Goal: Information Seeking & Learning: Check status

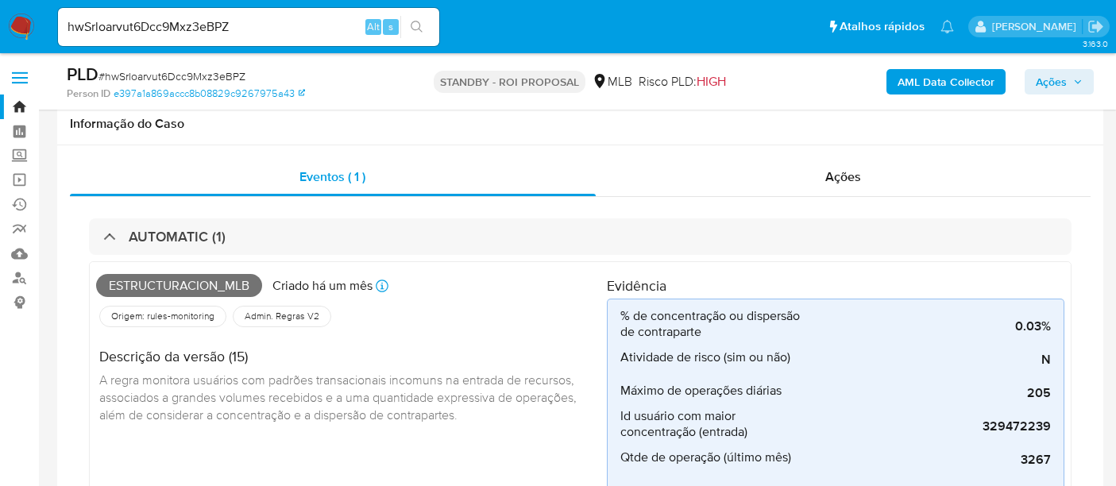
select select "10"
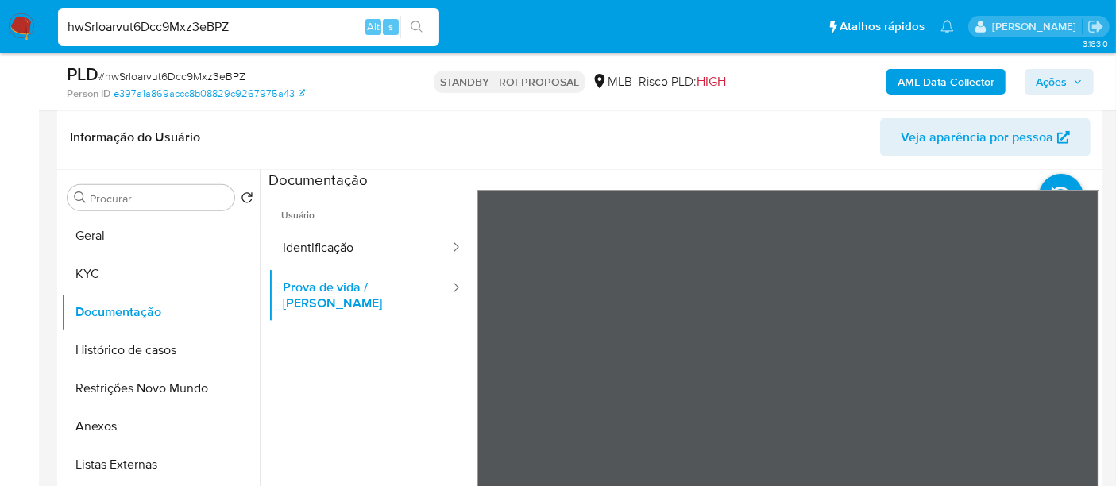
drag, startPoint x: 246, startPoint y: 25, endPoint x: 0, endPoint y: 43, distance: 246.8
click at [0, 43] on nav "Pausado Ver notificaciones hwSrloarvut6Dcc9Mxz3eBPZ Alt s Atalhos rápidos Presi…" at bounding box center [558, 26] width 1116 height 53
paste input "ibXO022Nhx561bpInZTnIfn6"
type input "ibXO022Nhx561bpInZTnIfn6"
click at [419, 28] on icon "search-icon" at bounding box center [416, 27] width 13 height 13
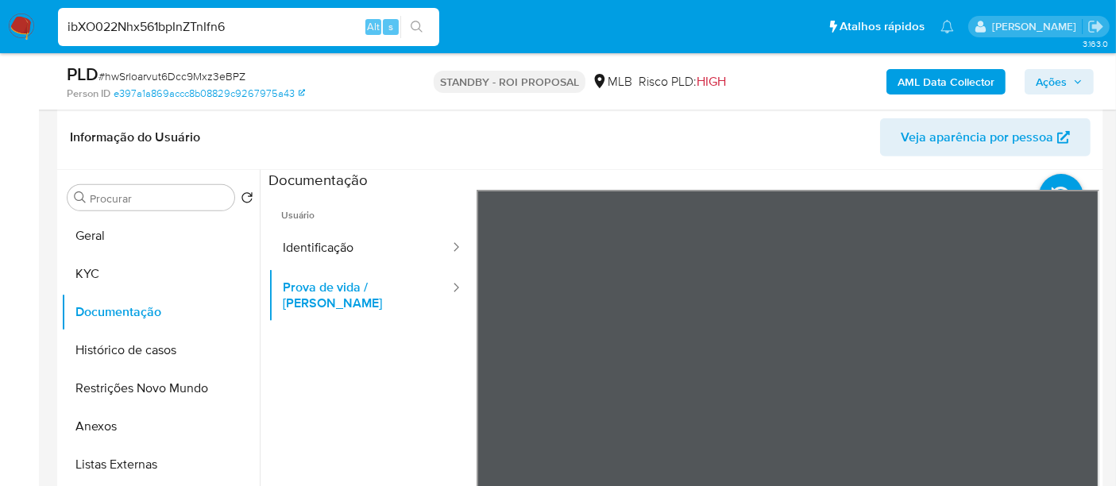
drag, startPoint x: 281, startPoint y: 28, endPoint x: 0, endPoint y: 27, distance: 281.1
click at [0, 27] on nav "Pausado Ver notificaciones ibXO022Nhx561bpInZTnIfn6 Alt s Atalhos rápidos Presi…" at bounding box center [558, 26] width 1116 height 53
click at [414, 28] on icon "search-icon" at bounding box center [416, 27] width 13 height 13
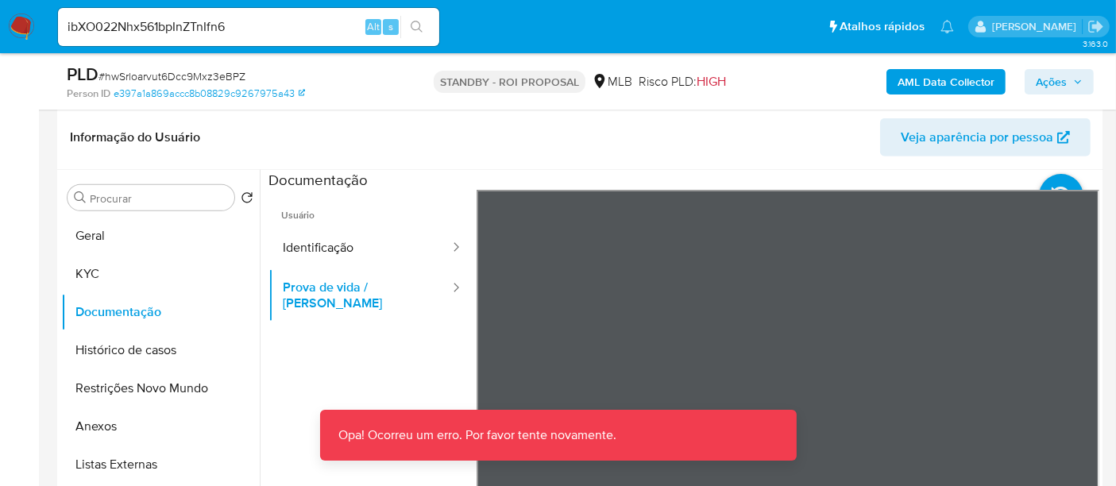
click at [13, 25] on img at bounding box center [21, 26] width 27 height 27
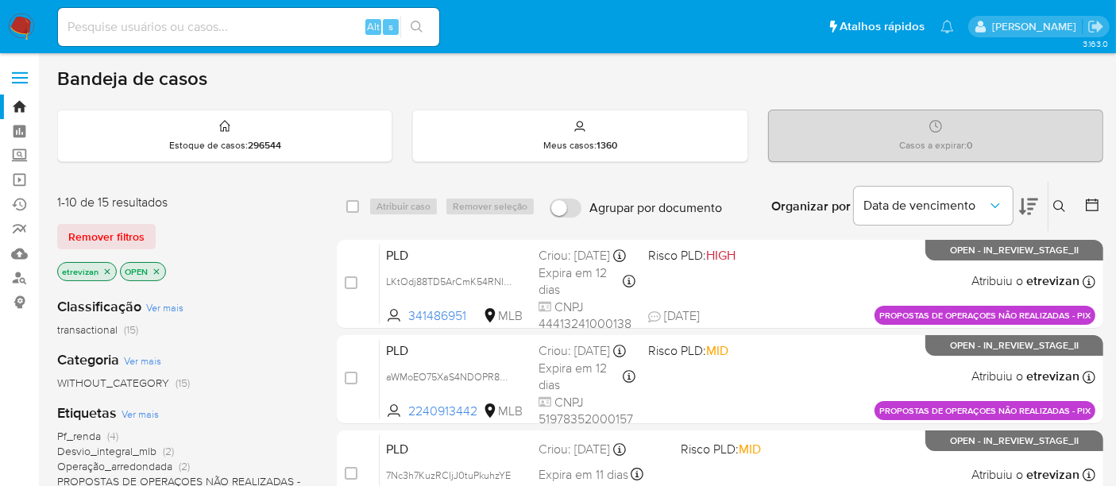
click at [252, 28] on input at bounding box center [248, 27] width 381 height 21
paste input "ibXO022Nhx561bpInZTnIfn6"
type input "ibXO022Nhx561bpInZTnIfn6"
click at [415, 19] on button "search-icon" at bounding box center [416, 27] width 33 height 22
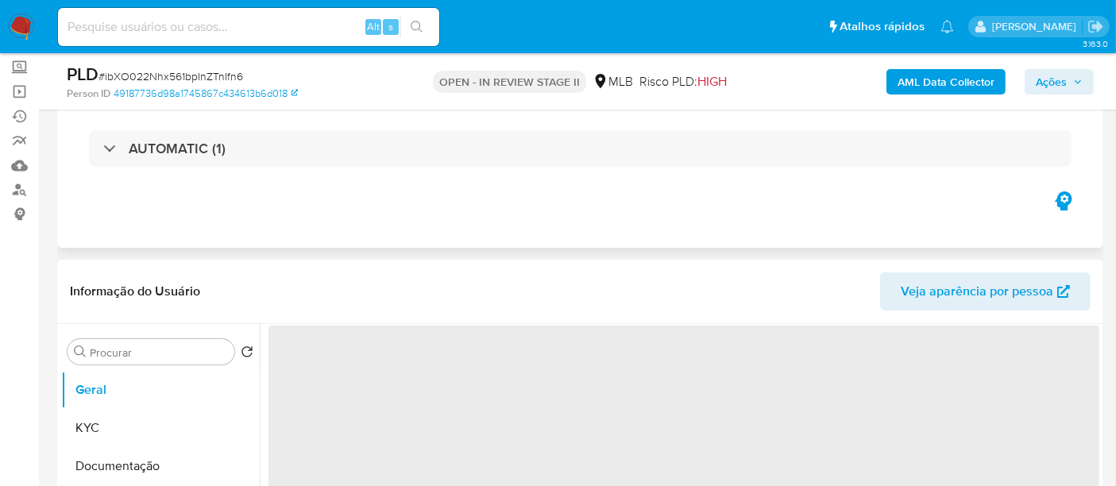
select select "10"
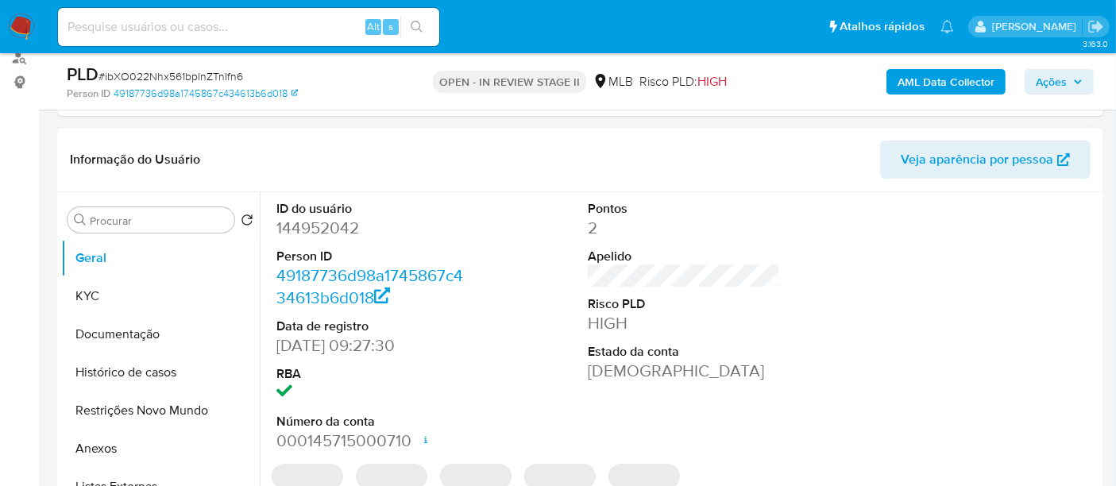
scroll to position [264, 0]
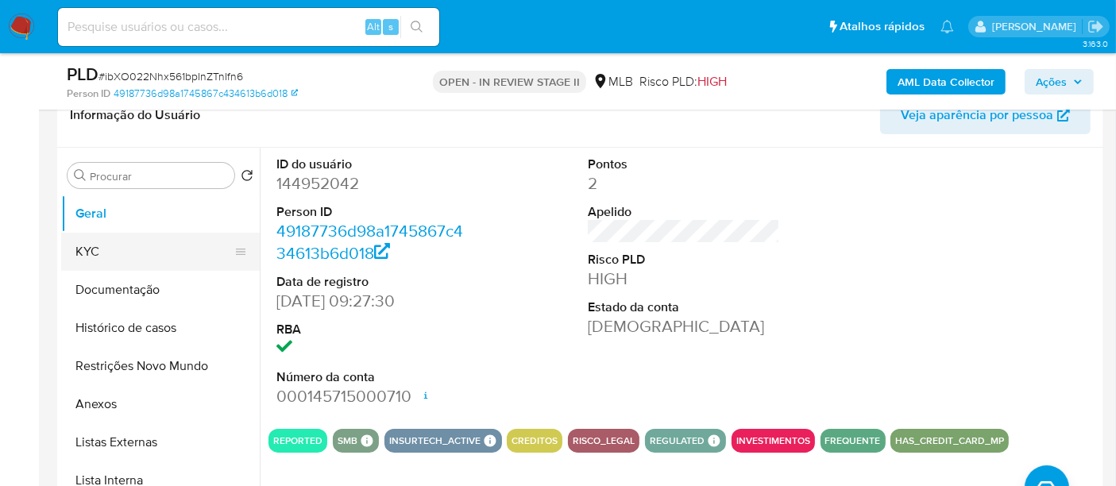
drag, startPoint x: 86, startPoint y: 250, endPoint x: 99, endPoint y: 249, distance: 13.6
click at [87, 249] on button "KYC" at bounding box center [154, 252] width 186 height 38
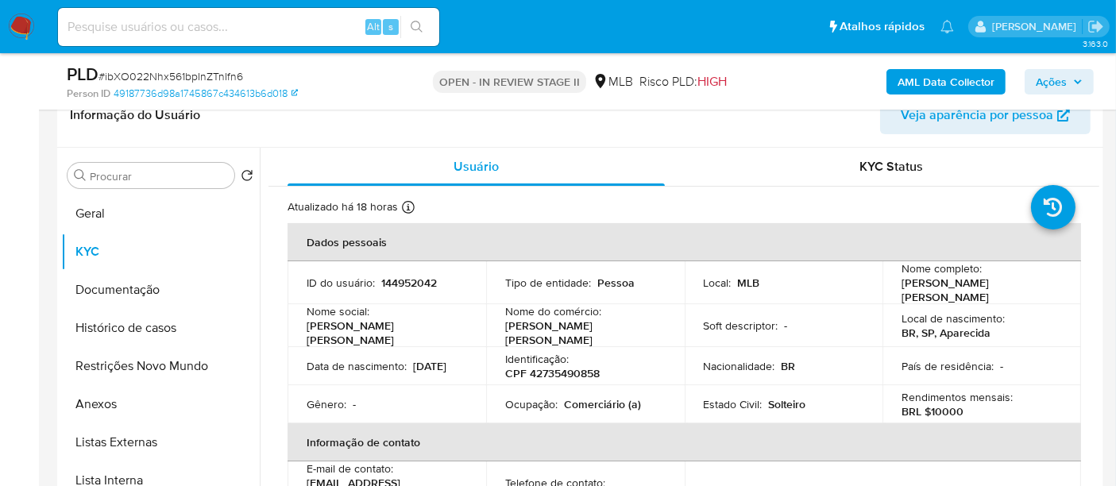
drag, startPoint x: 307, startPoint y: 367, endPoint x: 365, endPoint y: 367, distance: 58.0
click at [413, 367] on p "28/05/2002" at bounding box center [429, 366] width 33 height 14
copy p "28/05/2002"
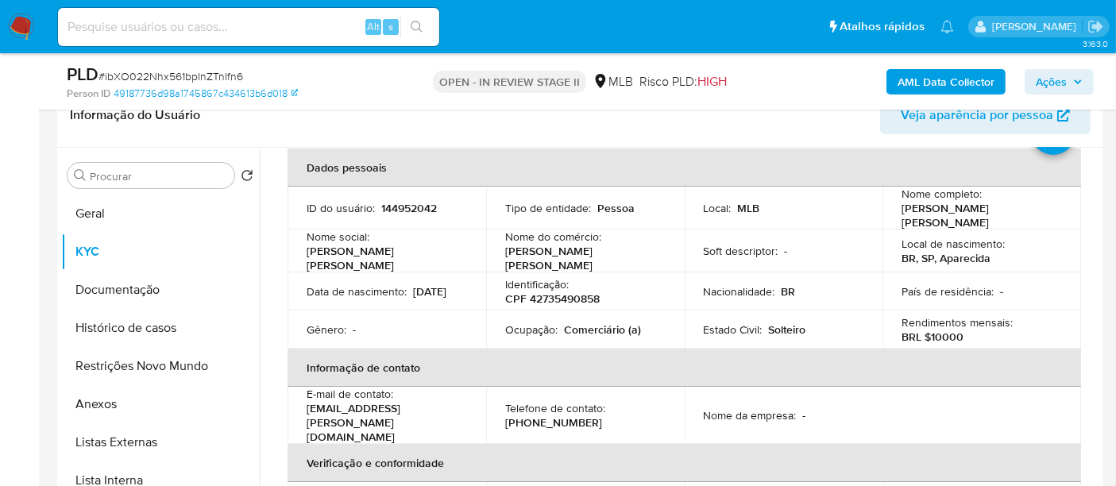
scroll to position [176, 0]
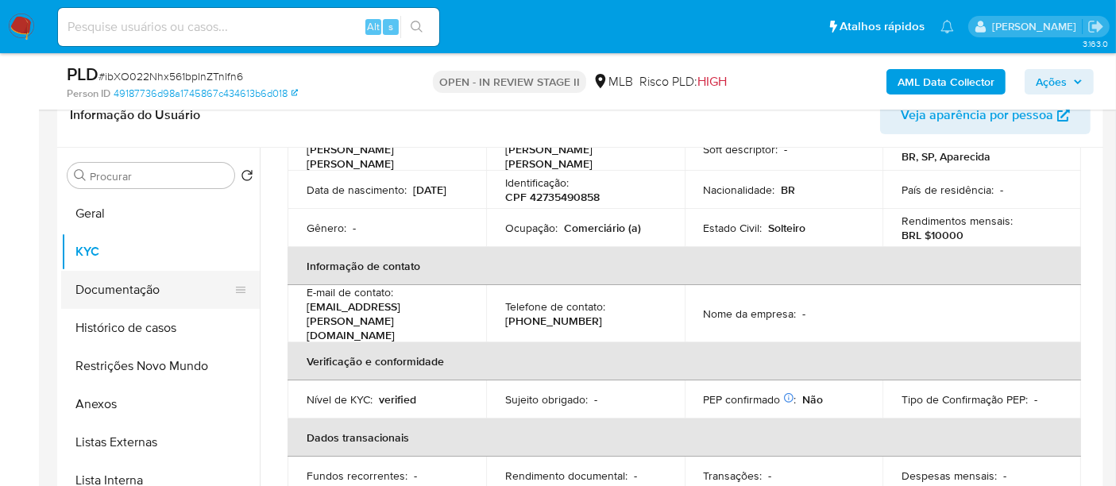
click at [115, 290] on button "Documentação" at bounding box center [154, 290] width 186 height 38
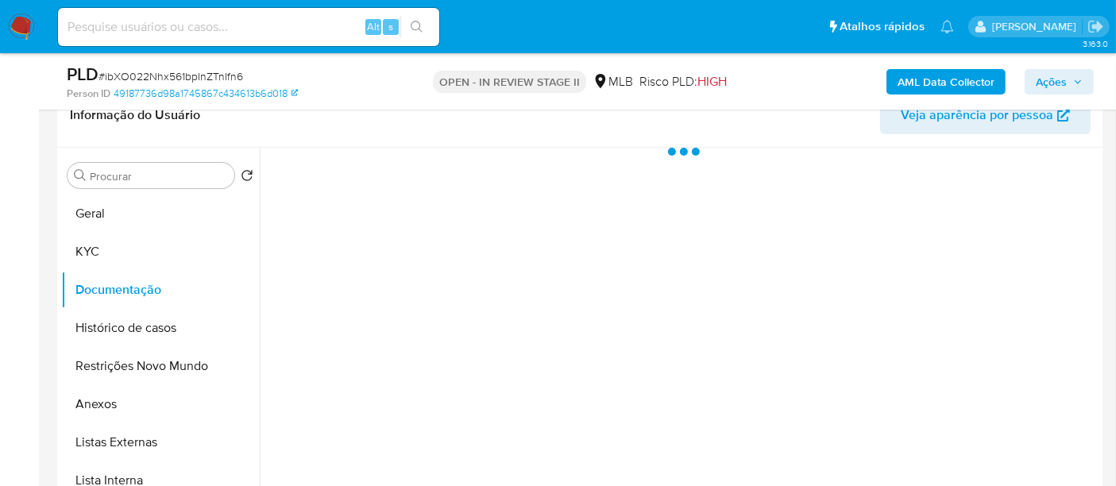
scroll to position [0, 0]
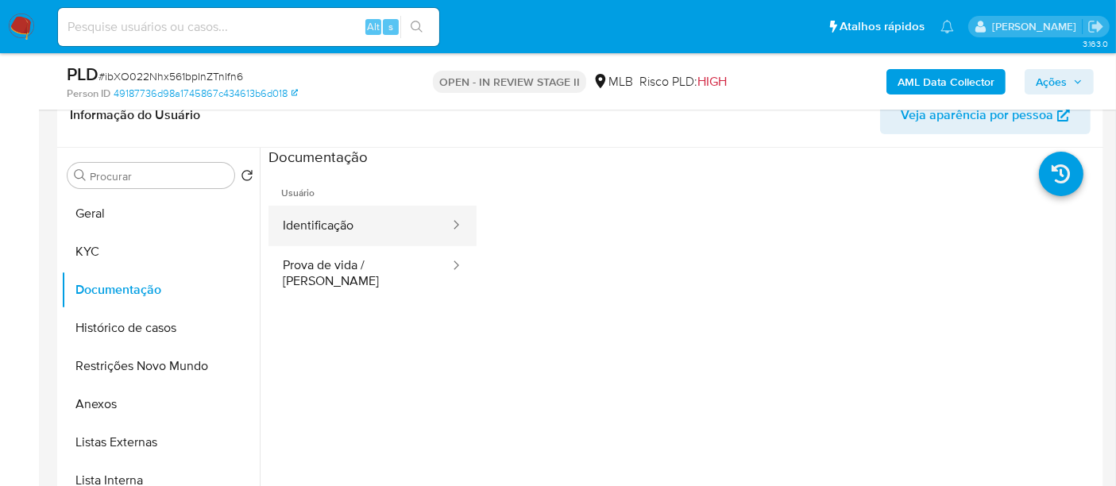
click at [357, 229] on button "Identificação" at bounding box center [359, 226] width 183 height 40
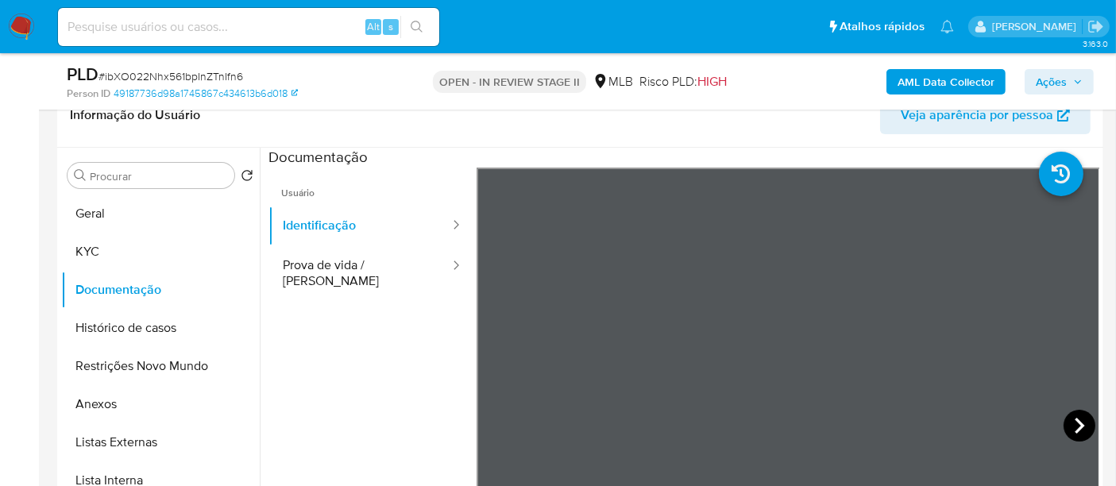
click at [1071, 425] on icon at bounding box center [1079, 426] width 32 height 32
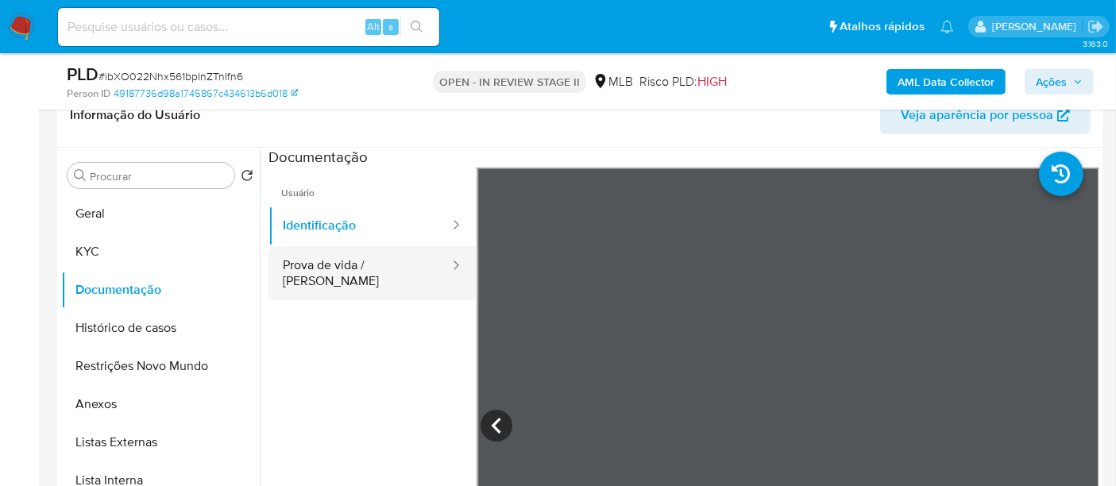
drag, startPoint x: 332, startPoint y: 272, endPoint x: 447, endPoint y: 283, distance: 115.7
click at [333, 271] on button "Prova de vida / Selfie" at bounding box center [359, 273] width 183 height 54
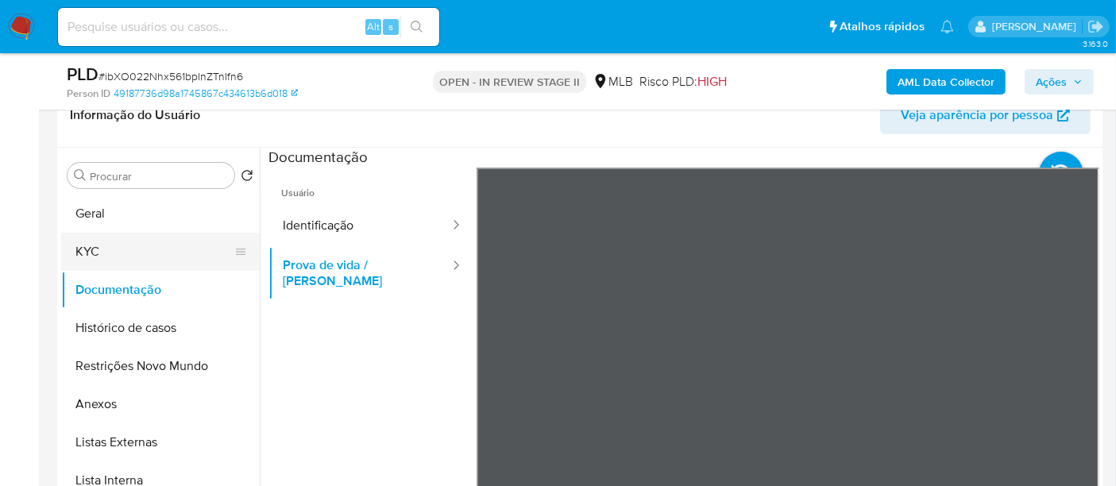
drag, startPoint x: 112, startPoint y: 248, endPoint x: 228, endPoint y: 249, distance: 115.9
click at [112, 248] on button "KYC" at bounding box center [154, 252] width 186 height 38
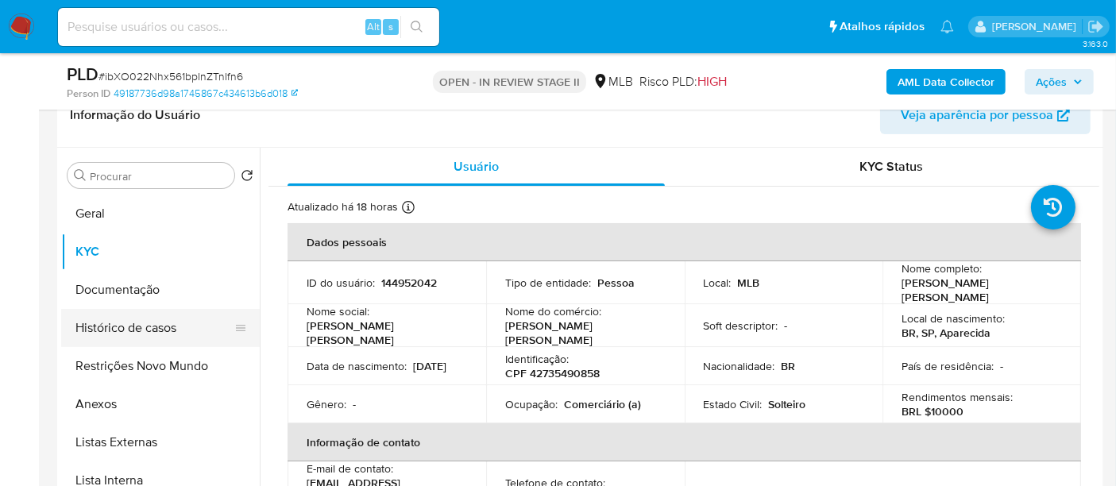
click at [141, 326] on button "Histórico de casos" at bounding box center [154, 328] width 186 height 38
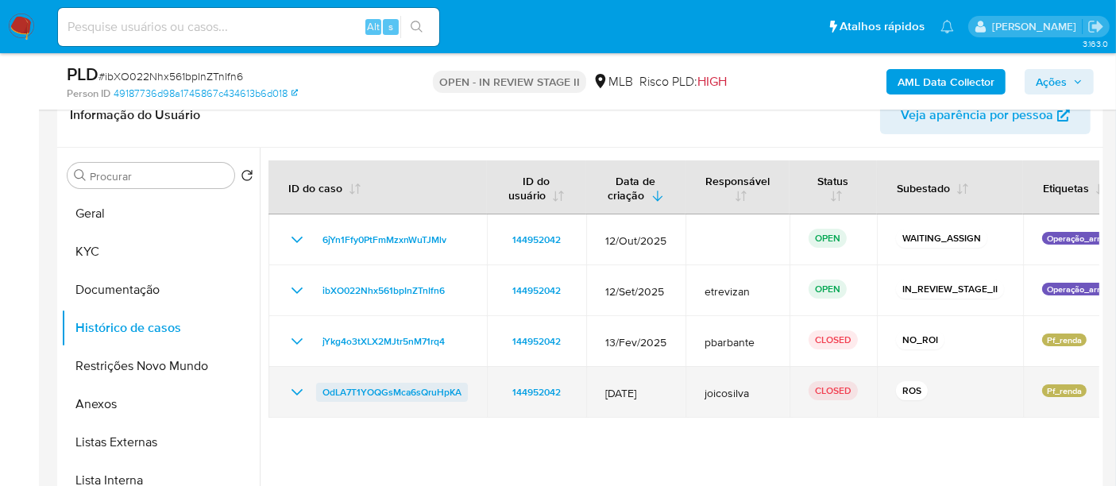
click at [349, 389] on span "OdLA7T1YOQGsMca6sQruHpKA" at bounding box center [391, 392] width 139 height 19
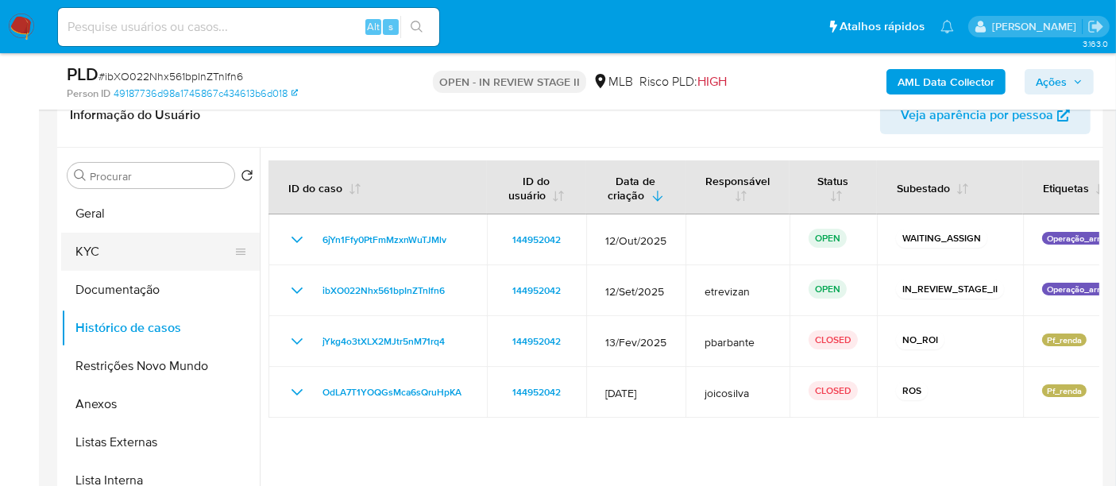
click at [88, 245] on button "KYC" at bounding box center [154, 252] width 186 height 38
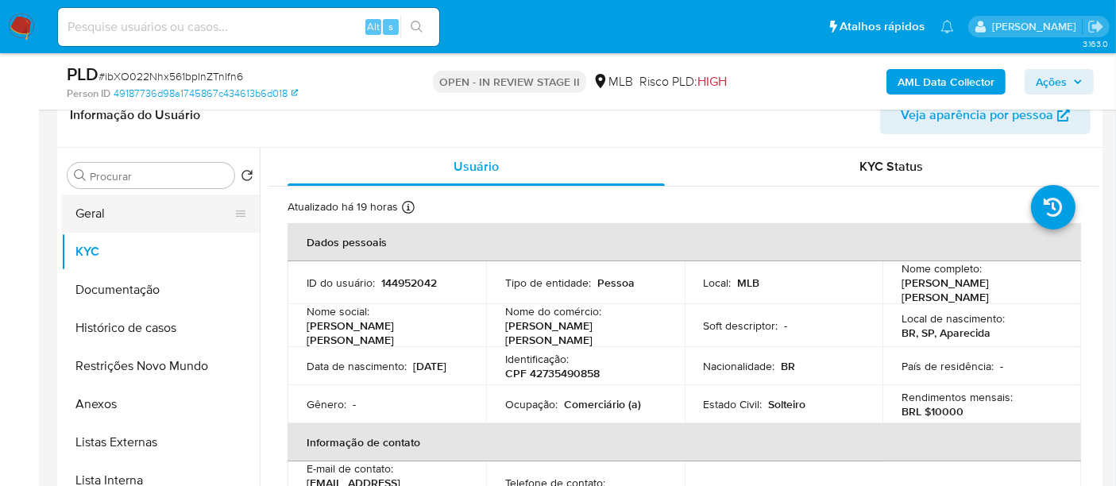
click at [113, 210] on button "Geral" at bounding box center [154, 214] width 186 height 38
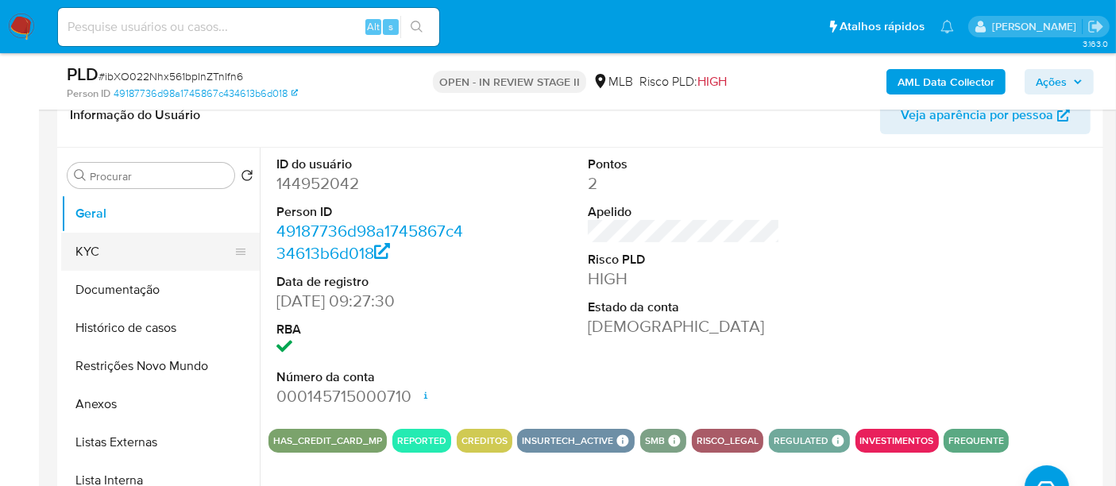
click at [111, 248] on button "KYC" at bounding box center [154, 252] width 186 height 38
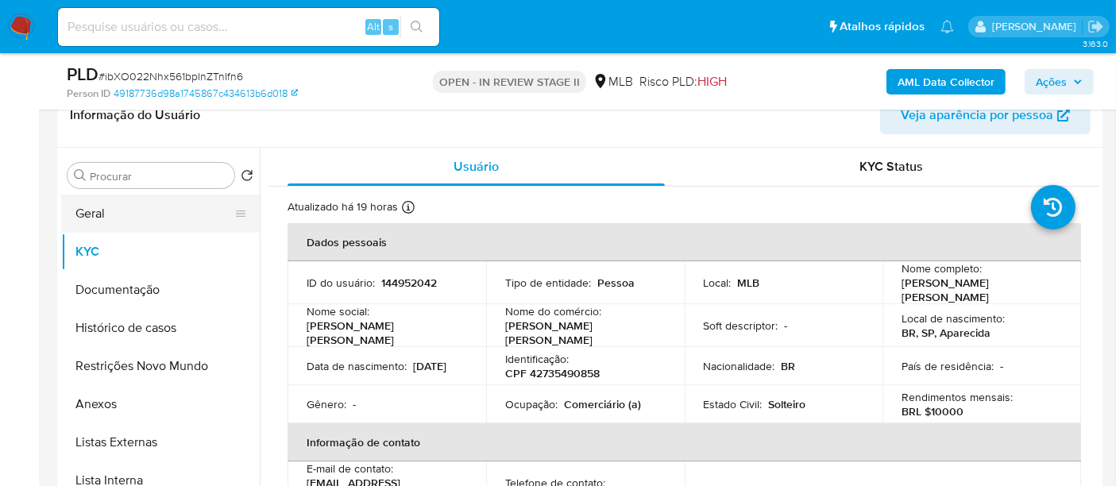
click at [98, 207] on button "Geral" at bounding box center [154, 214] width 186 height 38
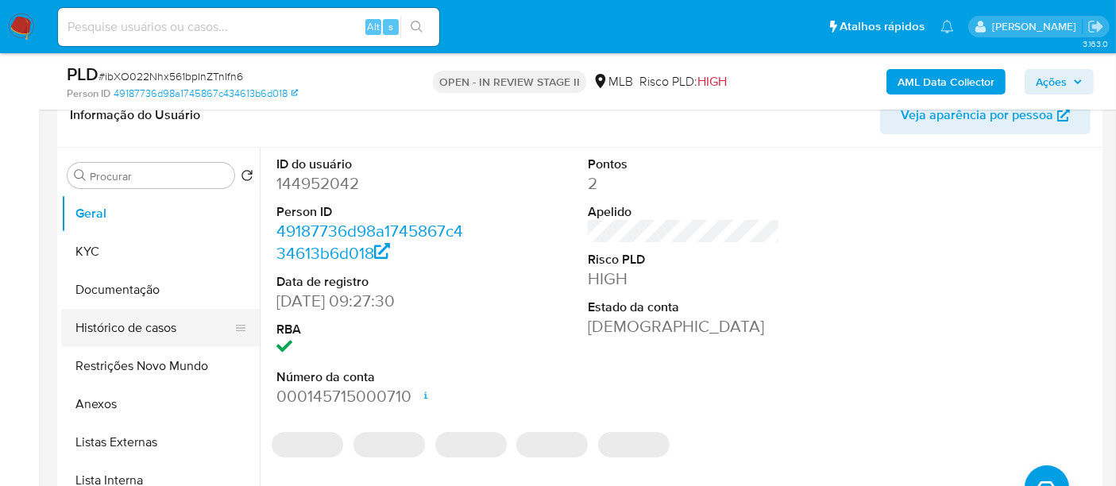
click at [129, 321] on button "Histórico de casos" at bounding box center [154, 328] width 186 height 38
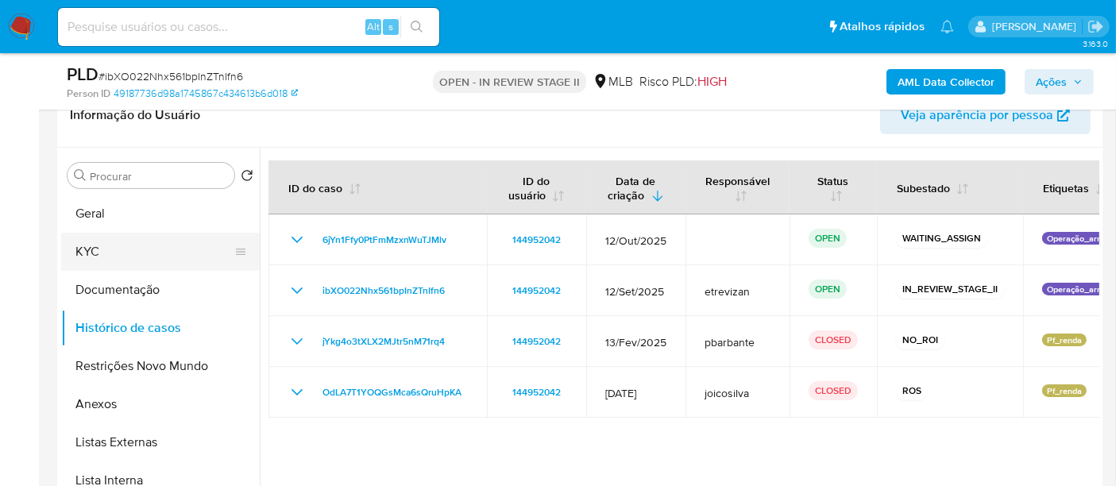
click at [98, 258] on button "KYC" at bounding box center [154, 252] width 186 height 38
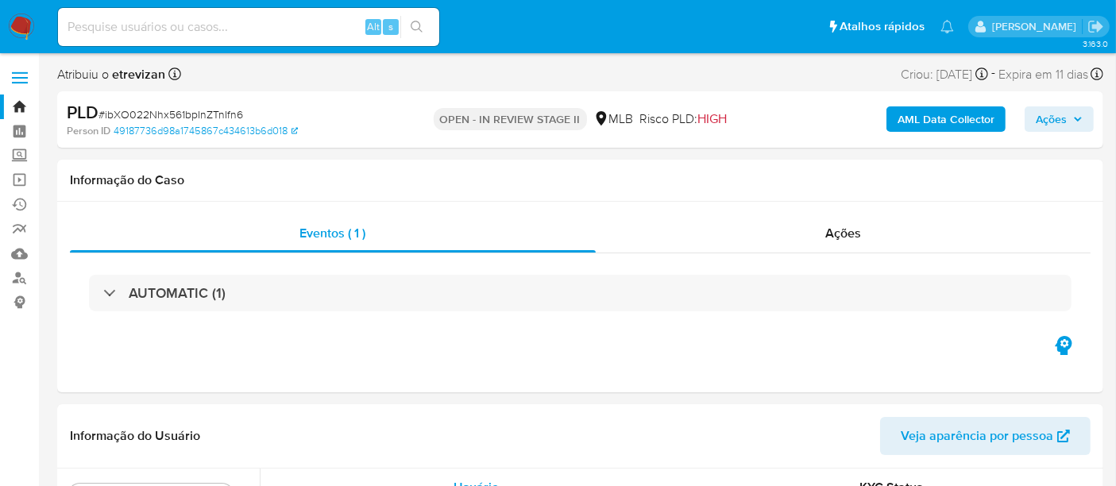
click at [219, 32] on input at bounding box center [248, 27] width 381 height 21
paste input "W4naBztmfPFJBmBJ9kH2weEa"
type input "W4naBztmfPFJBmBJ9kH2weEa"
click at [407, 20] on button "search-icon" at bounding box center [416, 27] width 33 height 22
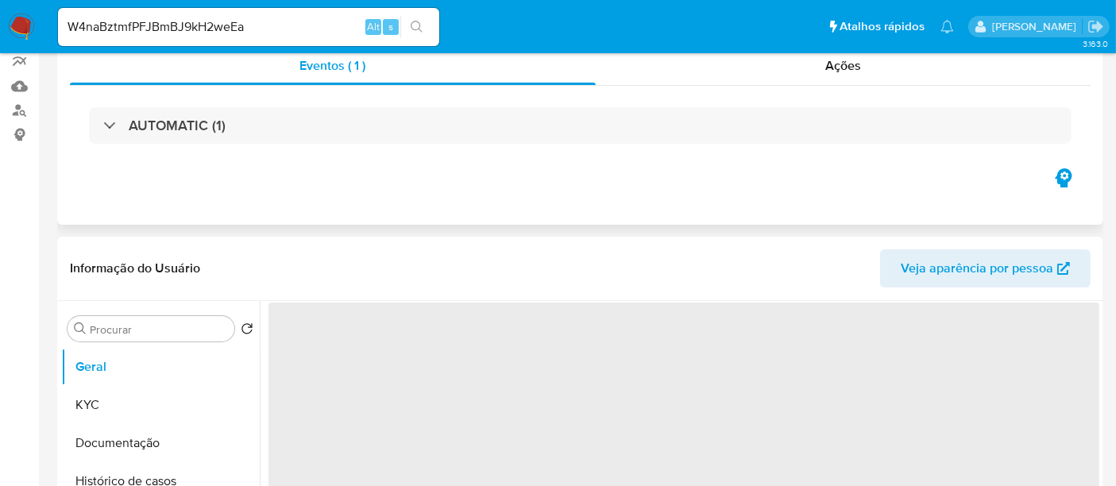
select select "10"
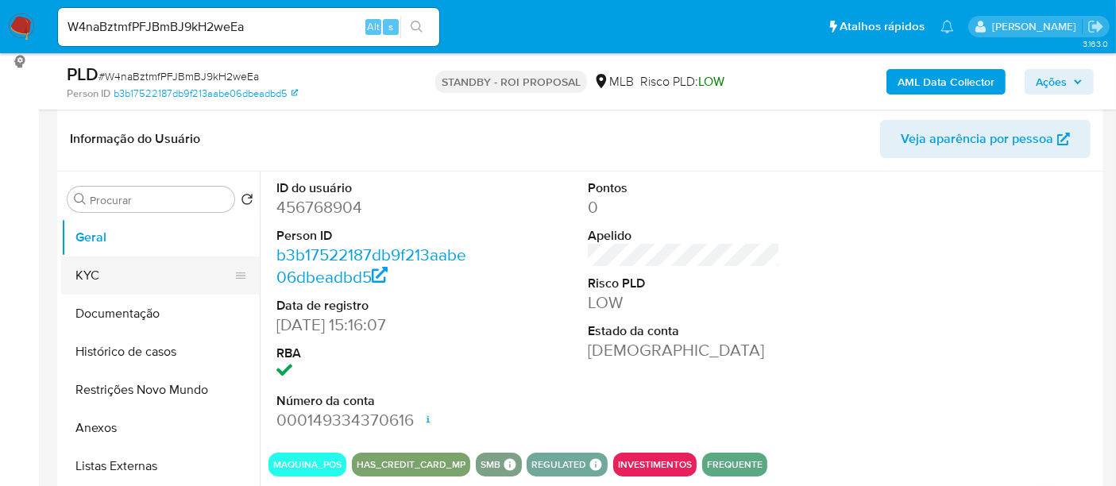
scroll to position [264, 0]
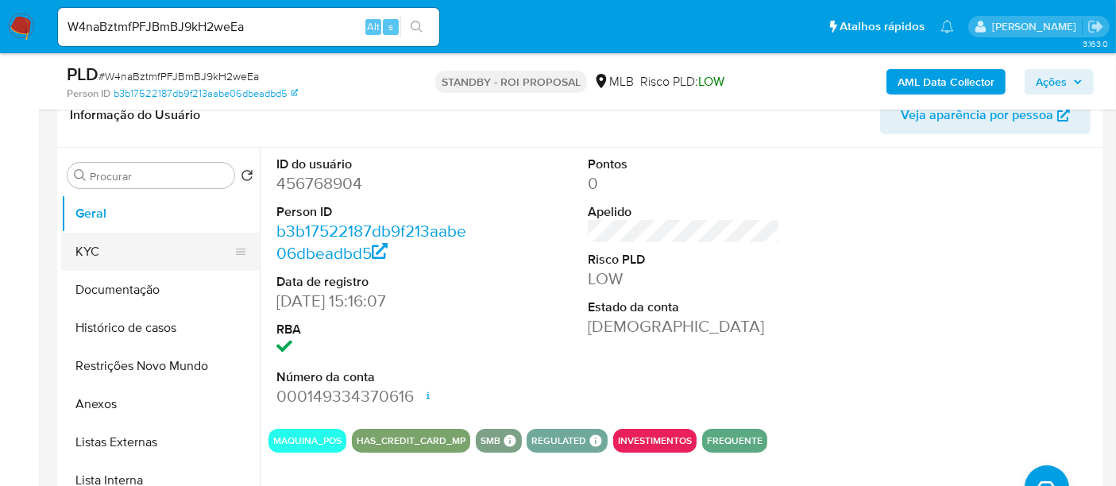
drag, startPoint x: 102, startPoint y: 251, endPoint x: 144, endPoint y: 251, distance: 42.1
click at [102, 251] on button "KYC" at bounding box center [154, 252] width 186 height 38
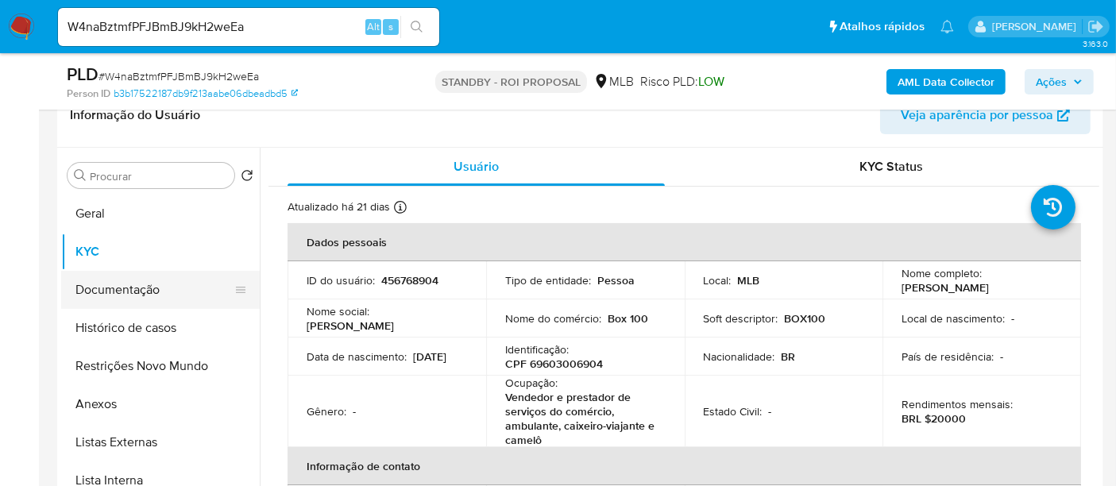
click at [104, 282] on button "Documentação" at bounding box center [154, 290] width 186 height 38
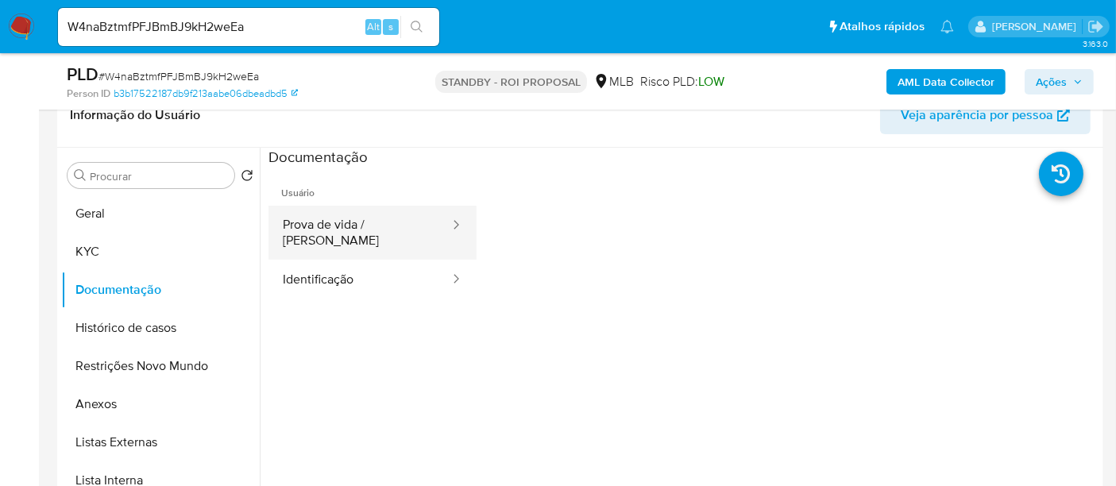
click at [318, 224] on button "Prova de vida / Selfie" at bounding box center [359, 233] width 183 height 54
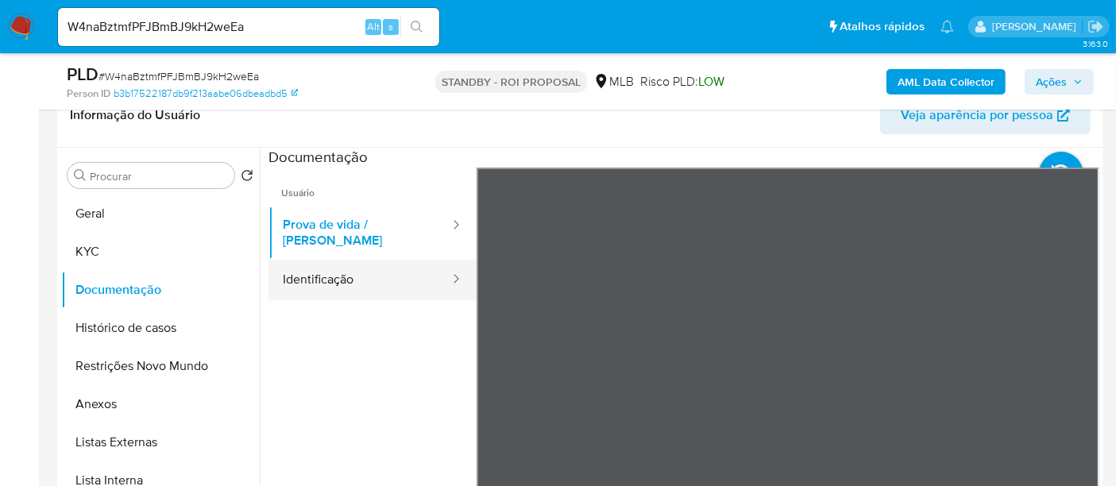
click at [318, 272] on button "Identificação" at bounding box center [359, 280] width 183 height 40
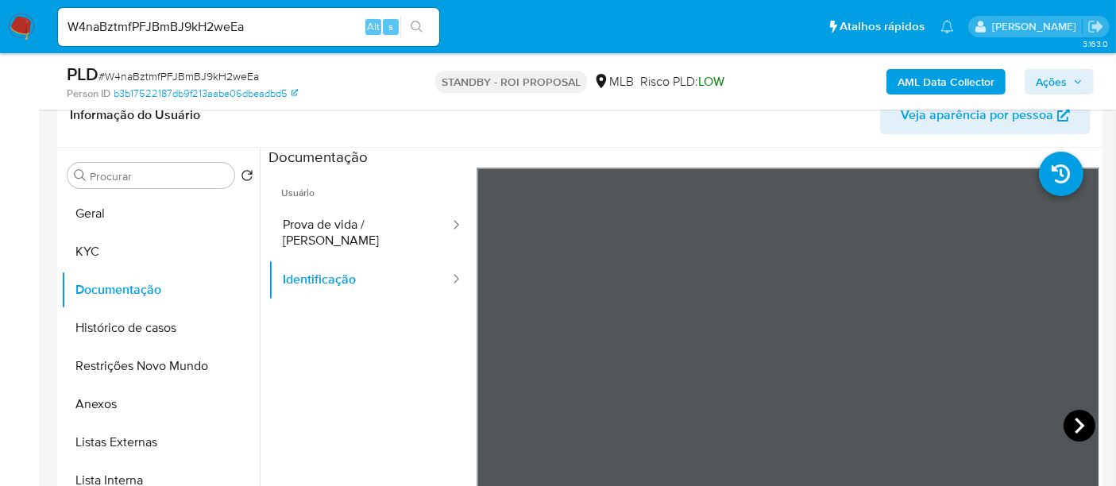
click at [1070, 423] on icon at bounding box center [1079, 426] width 32 height 32
click at [103, 250] on button "KYC" at bounding box center [154, 252] width 186 height 38
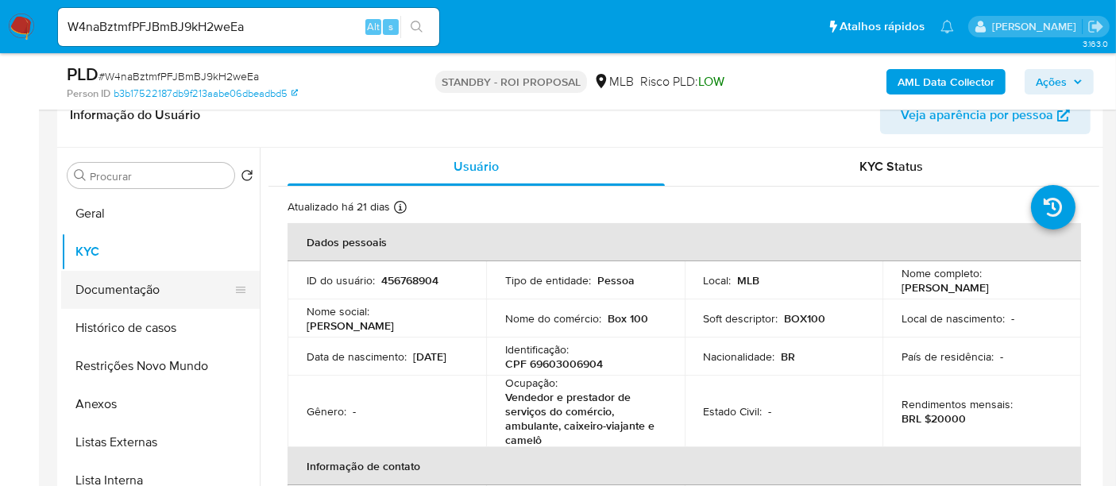
click at [109, 287] on button "Documentação" at bounding box center [154, 290] width 186 height 38
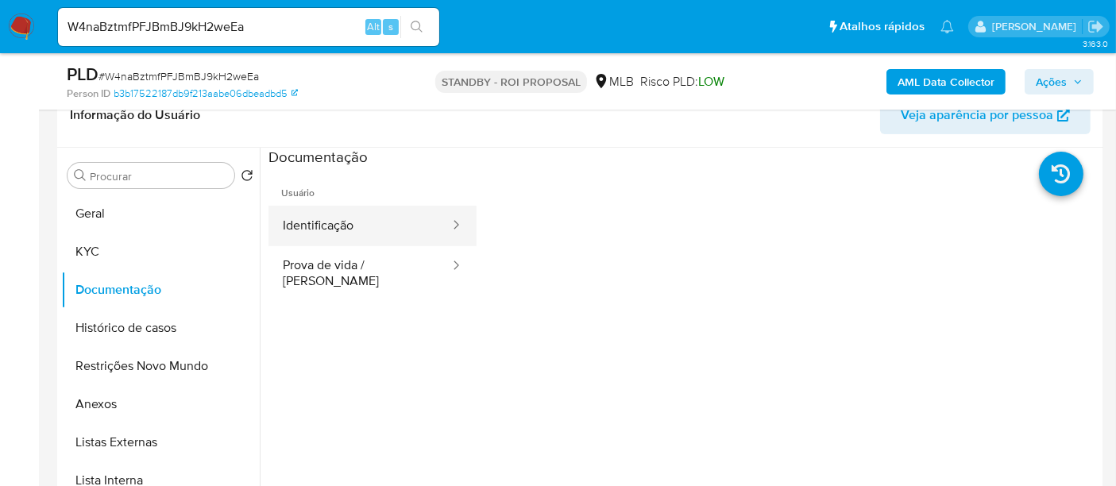
click at [344, 222] on button "Identificação" at bounding box center [359, 226] width 183 height 40
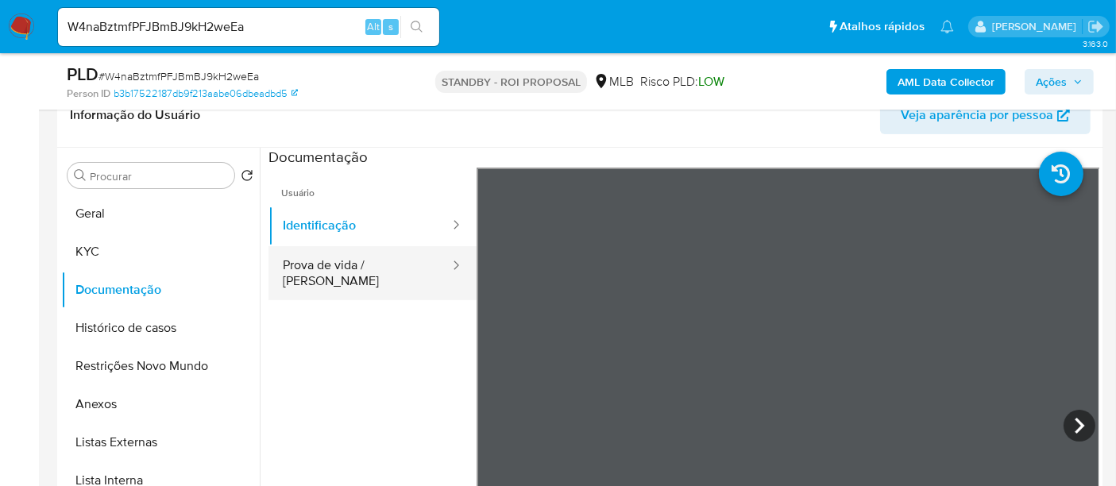
click at [376, 264] on button "Prova de vida / Selfie" at bounding box center [359, 273] width 183 height 54
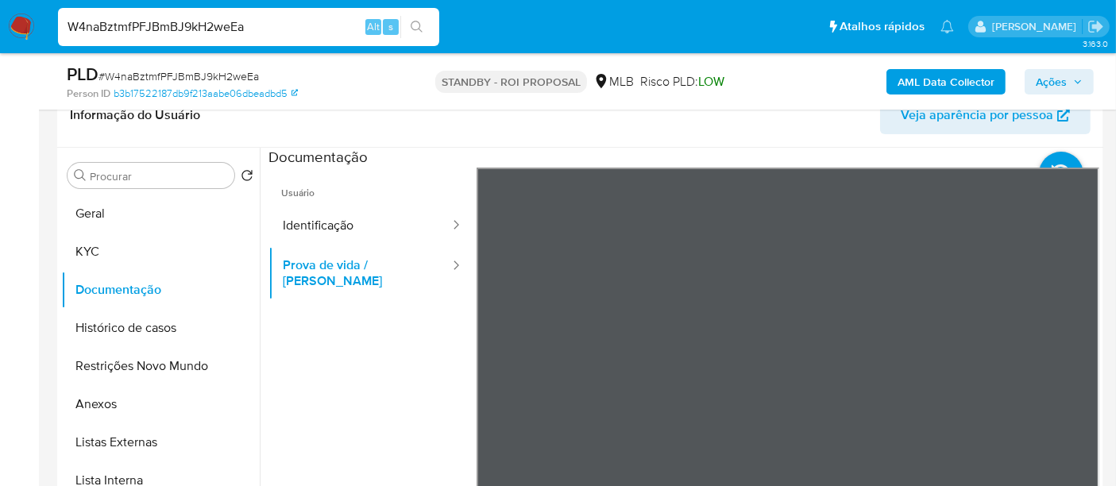
drag, startPoint x: 279, startPoint y: 29, endPoint x: 0, endPoint y: 59, distance: 280.2
paste input "TxaB7skikLeIqOUxUen0Y8Qc"
type input "TxaB7skikLeIqOUxUen0Y8Qc"
click at [419, 22] on icon "search-icon" at bounding box center [416, 27] width 13 height 13
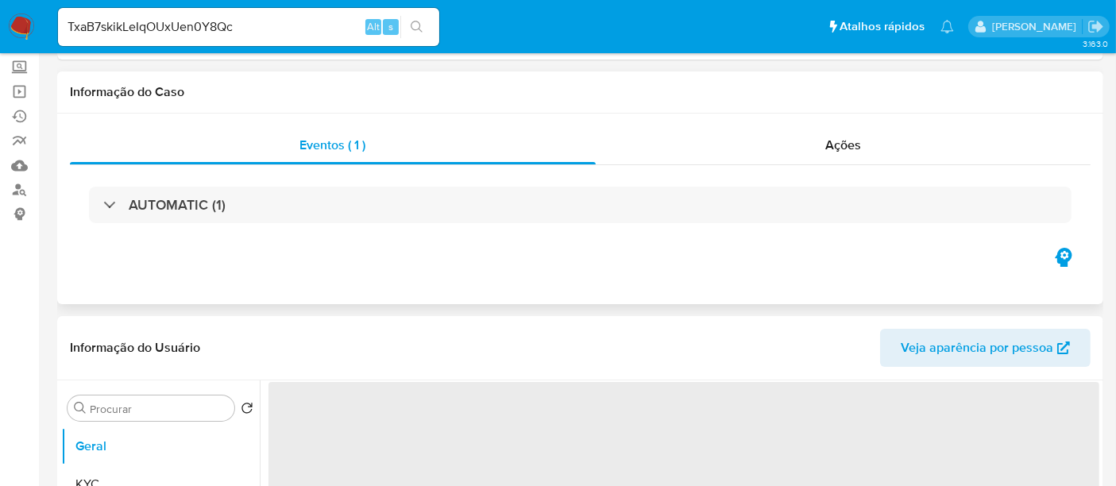
select select "10"
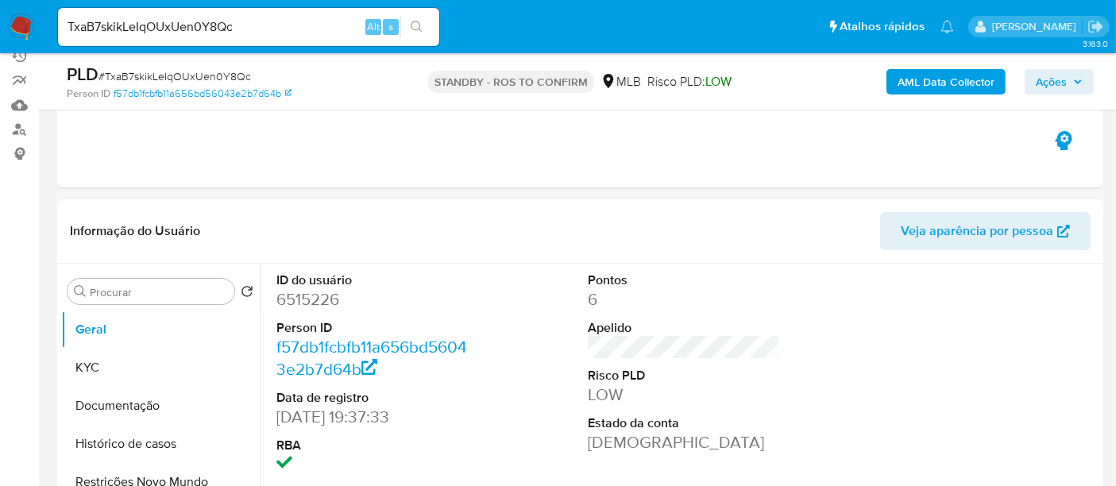
scroll to position [176, 0]
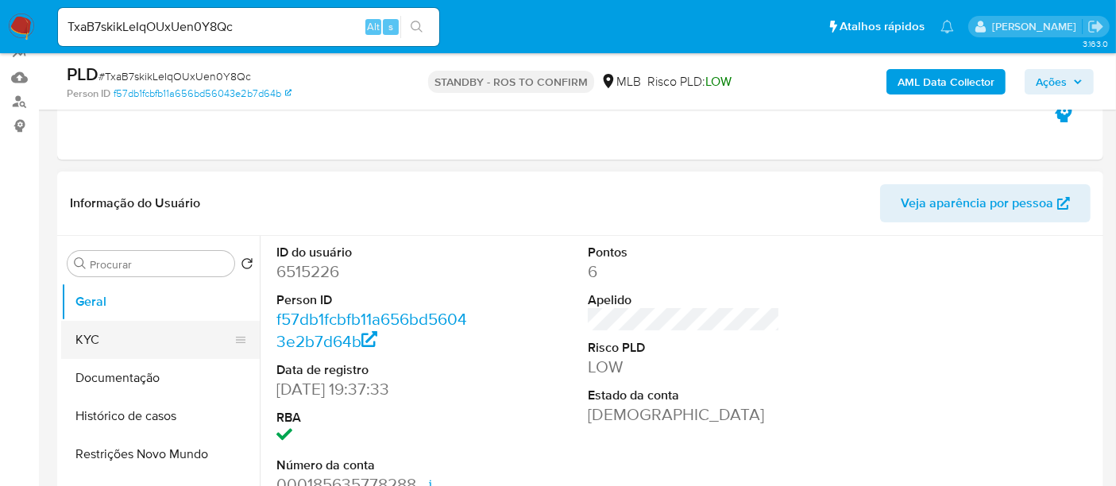
drag, startPoint x: 83, startPoint y: 339, endPoint x: 111, endPoint y: 341, distance: 27.8
click at [84, 338] on button "KYC" at bounding box center [154, 340] width 186 height 38
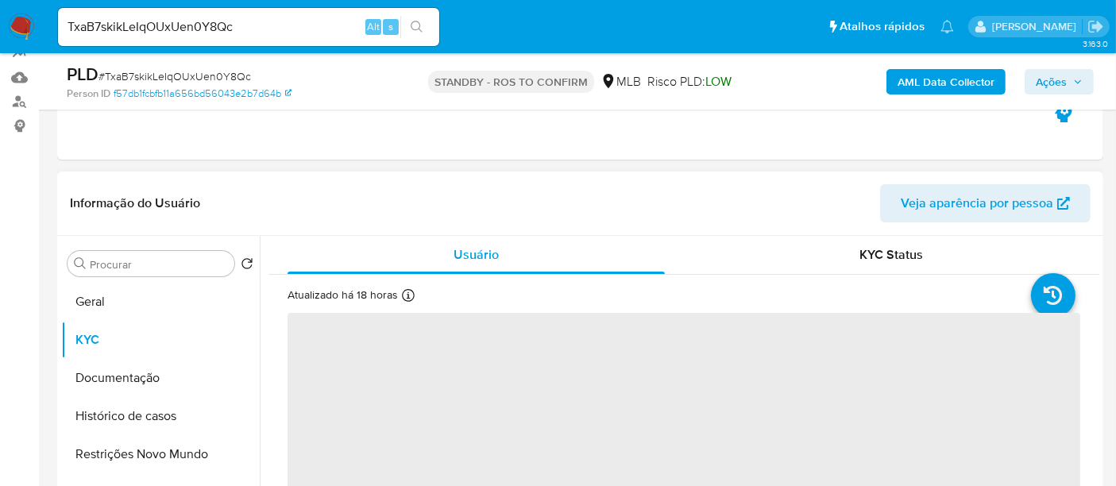
scroll to position [88, 0]
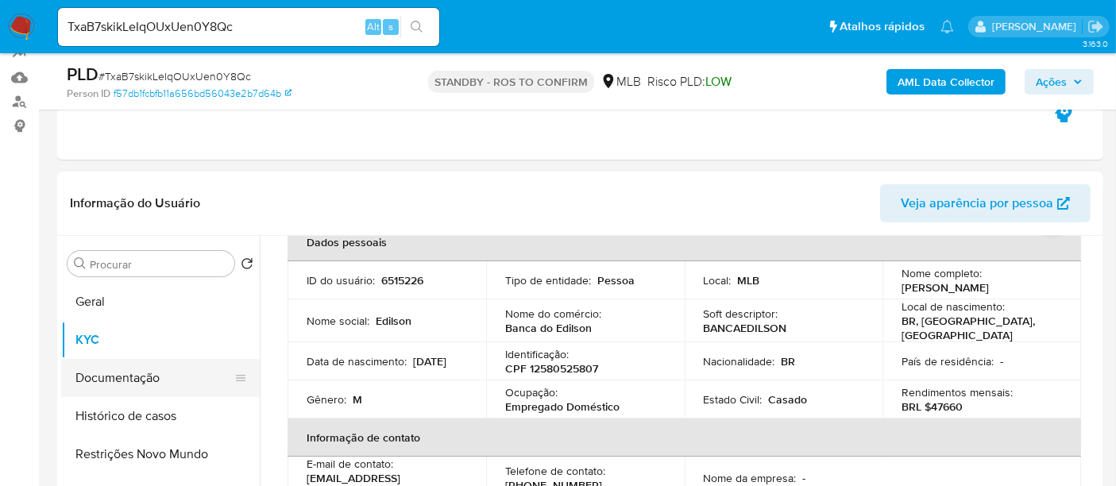
drag, startPoint x: 150, startPoint y: 368, endPoint x: 214, endPoint y: 377, distance: 64.2
click at [164, 371] on button "Documentação" at bounding box center [154, 378] width 186 height 38
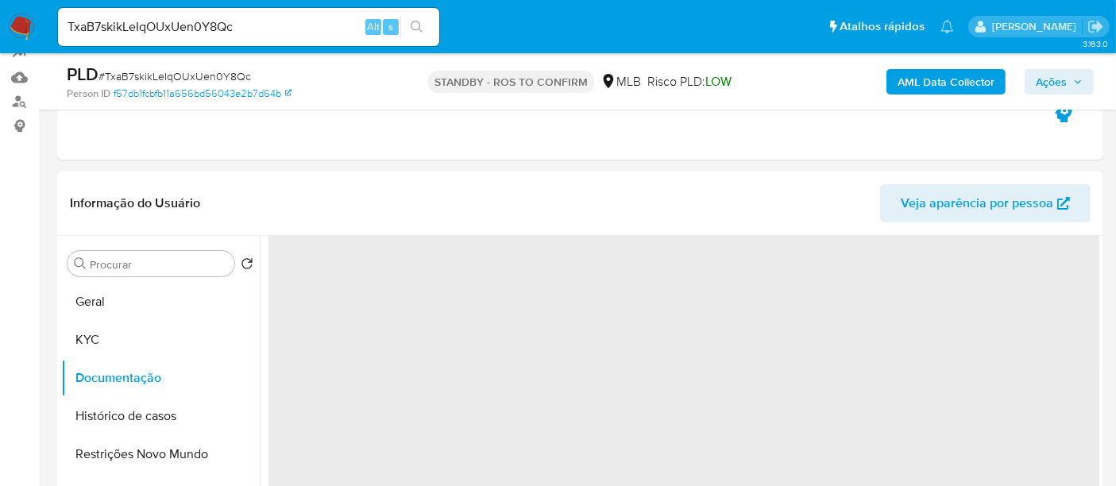
scroll to position [0, 0]
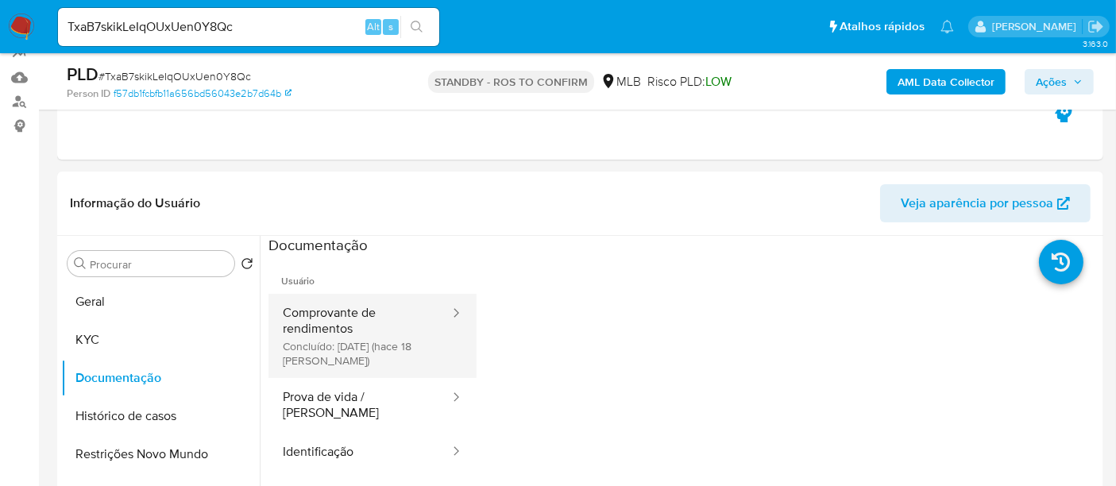
drag, startPoint x: 369, startPoint y: 313, endPoint x: 435, endPoint y: 323, distance: 66.7
click at [372, 314] on button "Comprovante de rendimentos Concluído: 27/09/2025 (hace 18 días)" at bounding box center [359, 336] width 183 height 84
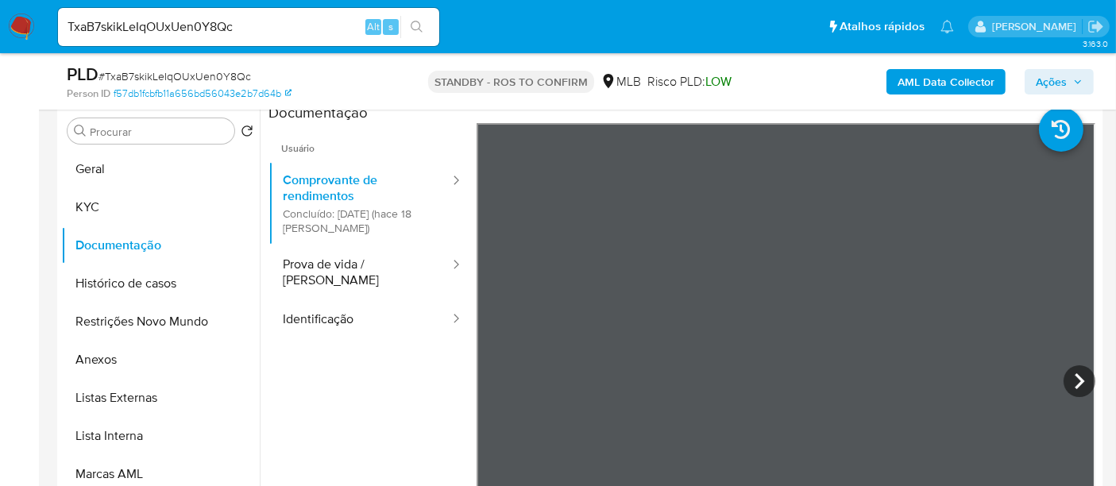
scroll to position [318, 0]
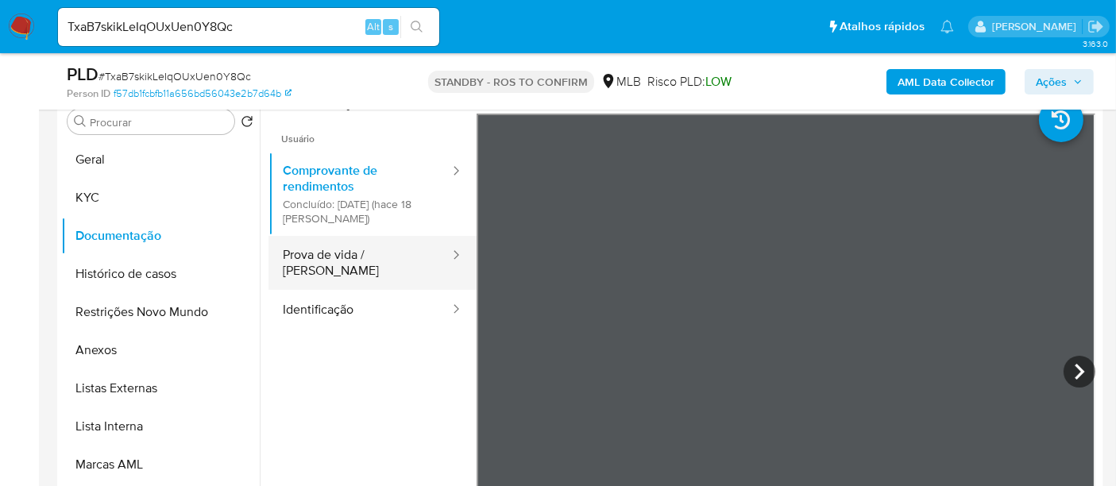
click at [322, 255] on button "Prova de vida / Selfie" at bounding box center [359, 263] width 183 height 54
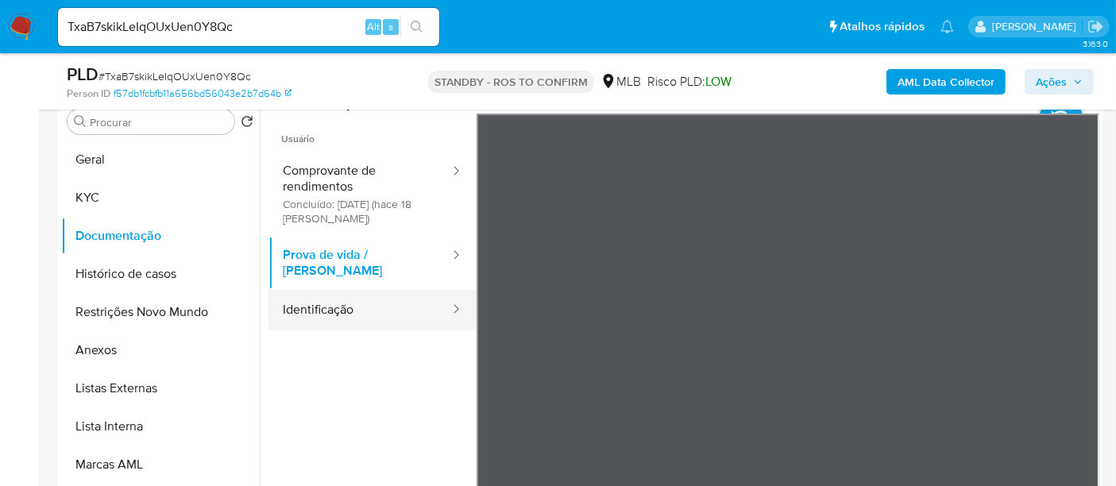
click at [322, 298] on button "Identificação" at bounding box center [359, 310] width 183 height 40
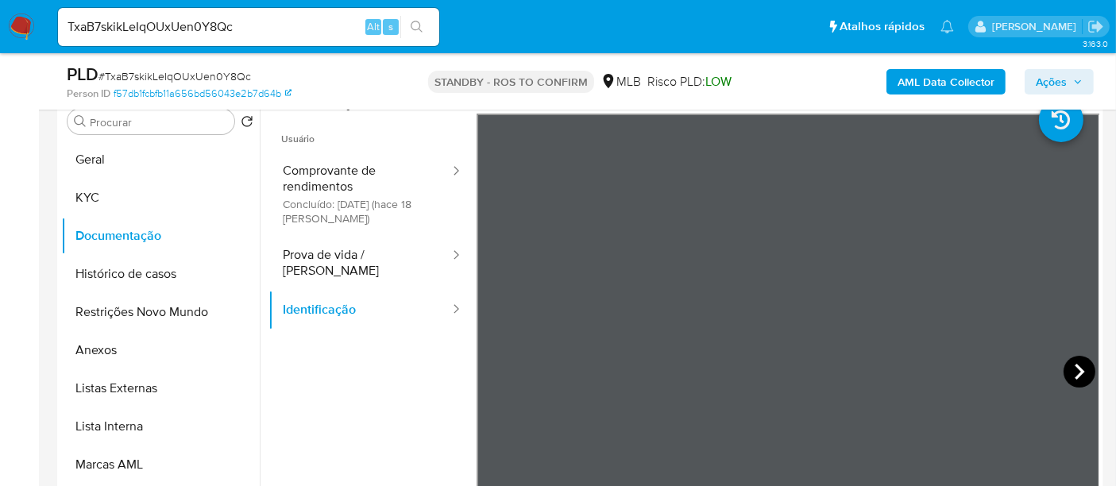
click at [1070, 368] on icon at bounding box center [1079, 372] width 32 height 32
drag, startPoint x: 95, startPoint y: 202, endPoint x: 186, endPoint y: 214, distance: 91.3
click at [96, 202] on button "KYC" at bounding box center [154, 198] width 186 height 38
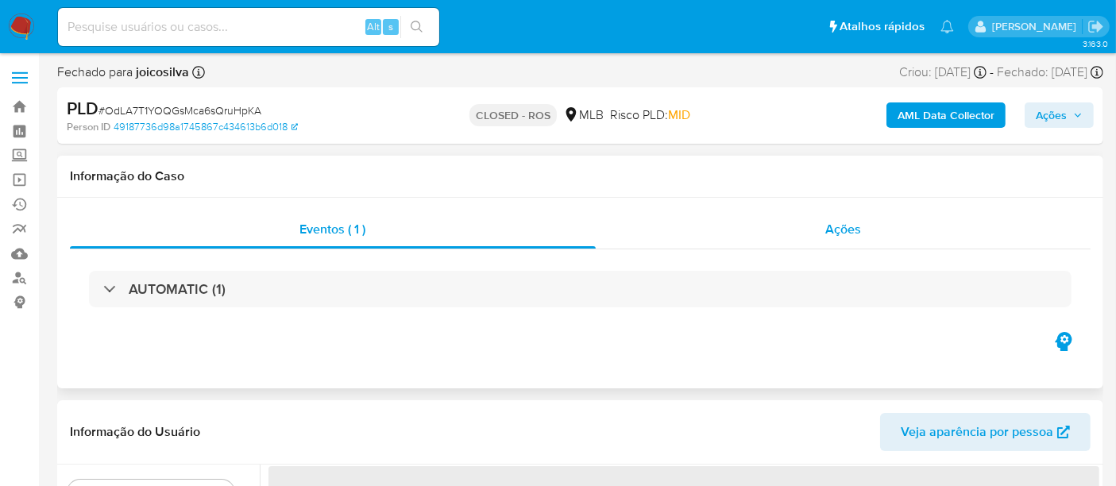
click at [820, 230] on div "Ações" at bounding box center [842, 229] width 495 height 38
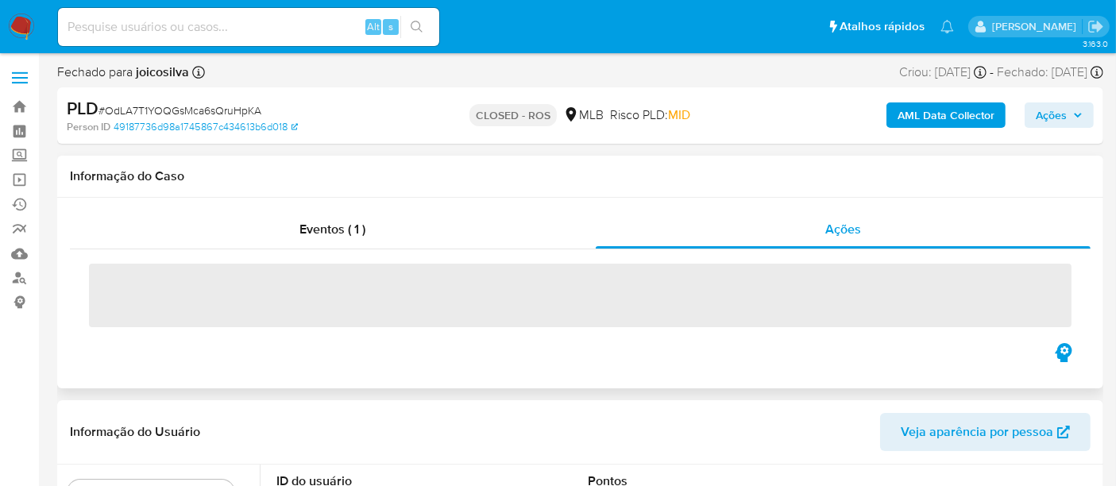
select select "10"
